Goal: Transaction & Acquisition: Purchase product/service

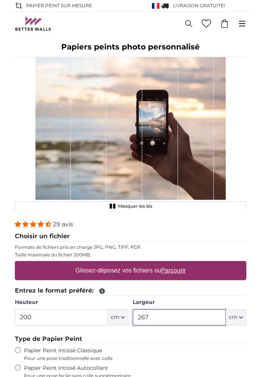
click at [216, 317] on input "267" at bounding box center [179, 318] width 93 height 16
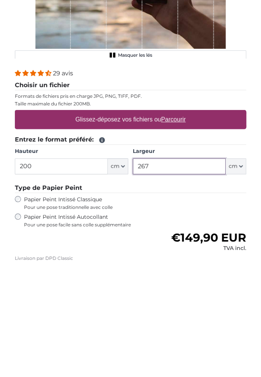
scroll to position [70, 0]
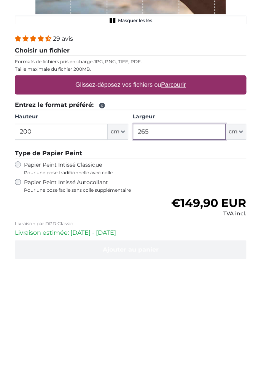
type input "265"
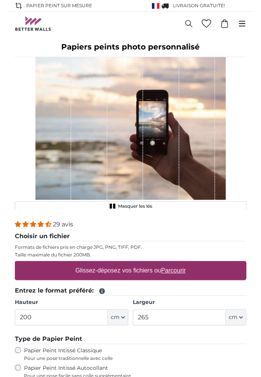
click at [168, 271] on u "Parcourir" at bounding box center [173, 270] width 25 height 6
click at [168, 264] on input "Glissez-déposez vos fichiers ou Parcourir" at bounding box center [131, 262] width 232 height 2
click at [175, 267] on u "Parcourir" at bounding box center [173, 270] width 25 height 6
click at [175, 264] on input "Glissez-déposez vos fichiers ou Parcourir" at bounding box center [131, 262] width 232 height 2
click at [200, 265] on div "Glissez-déposez vos fichiers ou Parcourir" at bounding box center [131, 270] width 232 height 19
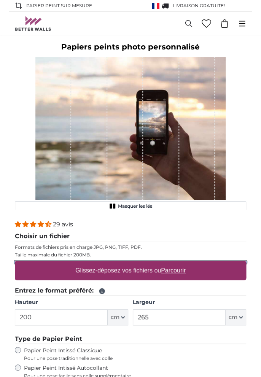
click at [15, 261] on input "Glissez-déposez vos fichiers ou Parcourir" at bounding box center [131, 262] width 232 height 2
type input "**********"
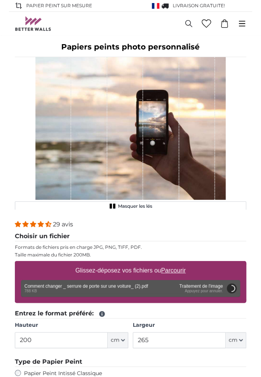
click at [186, 268] on label "Glissez-déposez vos fichiers ou Parcourir" at bounding box center [130, 270] width 117 height 15
click at [186, 264] on input "Glissez-déposez vos fichiers ou Parcourir" at bounding box center [131, 262] width 232 height 2
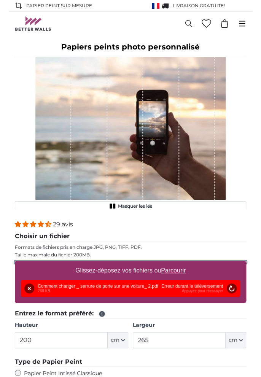
type input "**********"
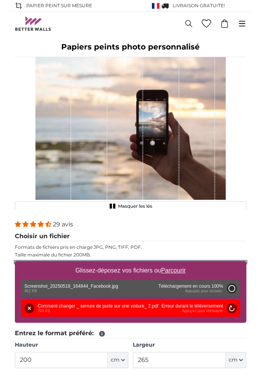
type input "104.4"
type input "71"
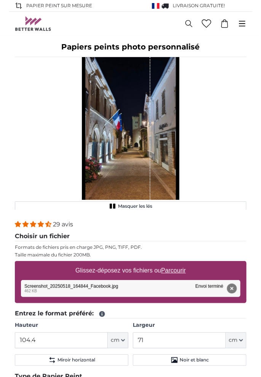
click at [178, 286] on div "Supprimer Réessayer Supprimer Télécharger Annuler Réessayer Supprimer Screensho…" at bounding box center [130, 288] width 219 height 17
click at [178, 289] on div "Supprimer Réessayer Supprimer Télécharger Annuler Réessayer Supprimer Screensho…" at bounding box center [130, 288] width 219 height 17
click at [184, 287] on div "Supprimer Réessayer Supprimer Télécharger Annuler Réessayer Supprimer Screensho…" at bounding box center [130, 288] width 219 height 17
click at [133, 169] on div "1 of 1" at bounding box center [116, 128] width 69 height 143
click at [117, 208] on button "Masquer les lés" at bounding box center [131, 206] width 232 height 10
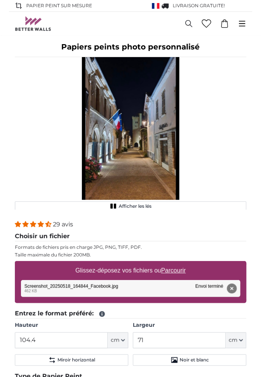
click at [115, 205] on rect "1 of 1" at bounding box center [115, 206] width 2 height 5
click at [113, 206] on rect "1 of 1" at bounding box center [114, 206] width 2 height 5
click at [117, 206] on icon "1 of 1" at bounding box center [114, 206] width 8 height 6
click at [120, 205] on span "Masquer les lés" at bounding box center [135, 206] width 34 height 6
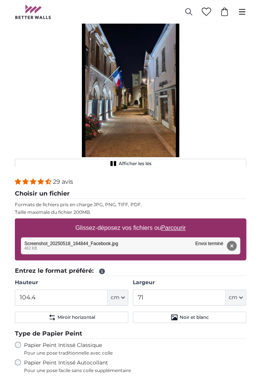
scroll to position [48, 0]
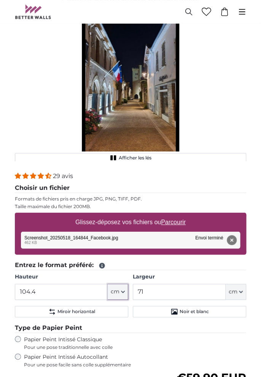
click at [127, 294] on button "cm" at bounding box center [118, 292] width 21 height 16
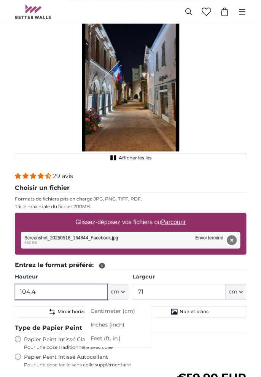
click at [85, 293] on input "104.4" at bounding box center [61, 292] width 93 height 16
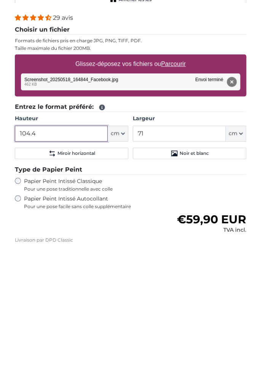
scroll to position [84, 0]
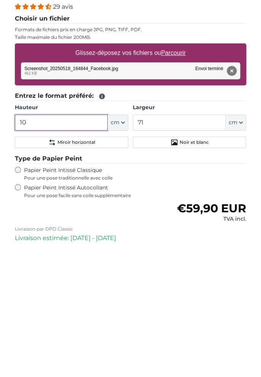
type input "1"
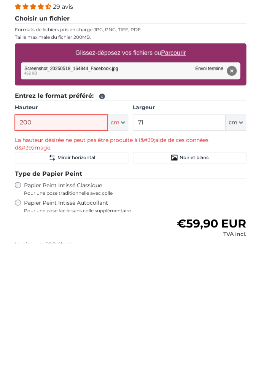
type input "200"
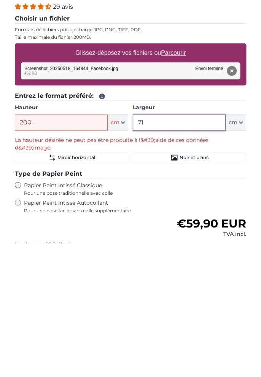
click at [191, 251] on input "71" at bounding box center [179, 257] width 93 height 16
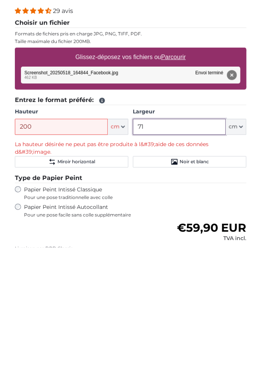
type input "7"
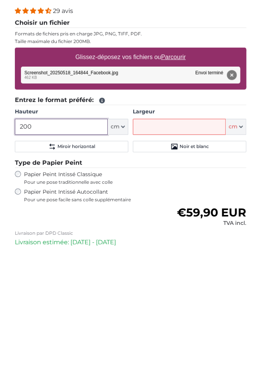
click at [64, 252] on input "200" at bounding box center [61, 257] width 93 height 16
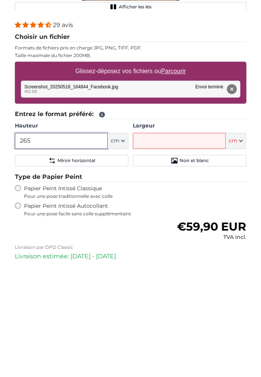
type input "265"
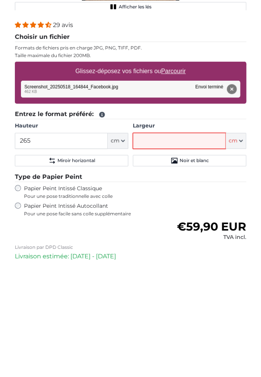
click at [195, 251] on input "Largeur" at bounding box center [179, 257] width 93 height 16
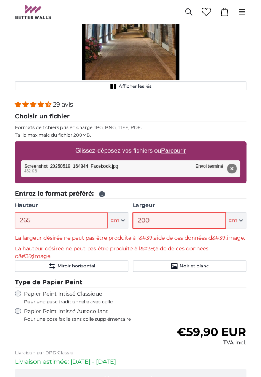
scroll to position [121, 0]
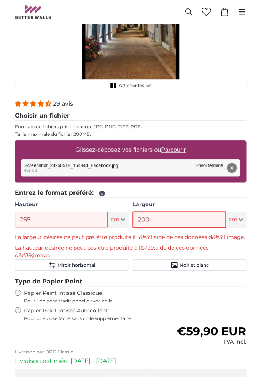
click at [187, 221] on input "200" at bounding box center [179, 220] width 93 height 16
type input "210"
click at [215, 192] on legend "Entrez le format préféré:" at bounding box center [131, 194] width 232 height 10
click at [201, 236] on p "La largeur désirée ne peut pas être produite à l&#39;aide de ces données d&#39;…" at bounding box center [131, 238] width 232 height 8
click at [197, 244] on p "La hauteur désirée ne peut pas être produite à l&#39;aide de ces données d&#39;…" at bounding box center [131, 251] width 232 height 15
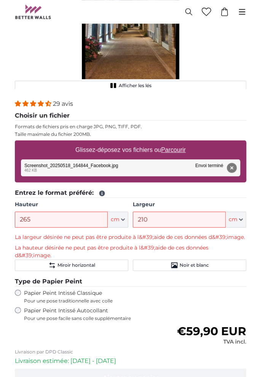
click at [196, 249] on p "La hauteur désirée ne peut pas être produite à l&#39;aide de ces données d&#39;…" at bounding box center [131, 251] width 232 height 15
click at [74, 220] on input "265" at bounding box center [61, 220] width 93 height 16
